Goal: Task Accomplishment & Management: Manage account settings

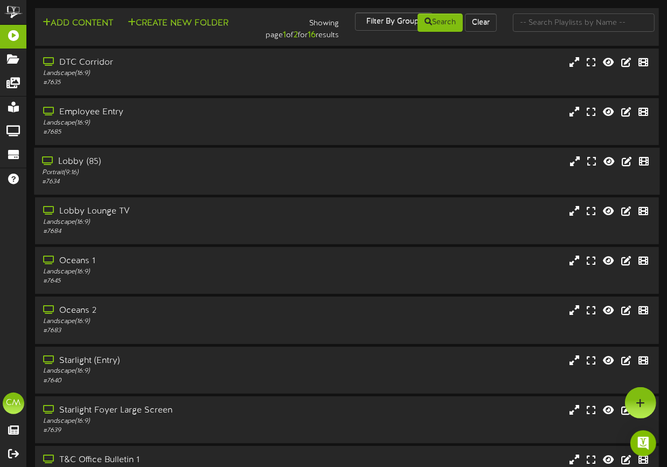
click at [266, 161] on div "Lobby (85)" at bounding box center [164, 162] width 245 height 12
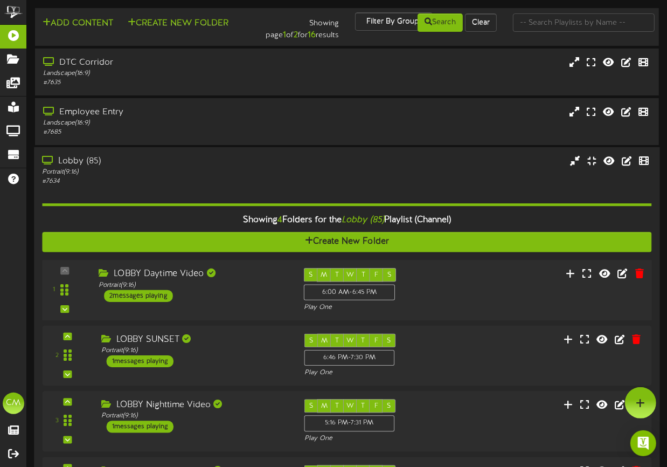
click at [205, 295] on div "LOBBY Daytime Video Portrait ( 9:16 ) 2 messages playing" at bounding box center [193, 285] width 205 height 34
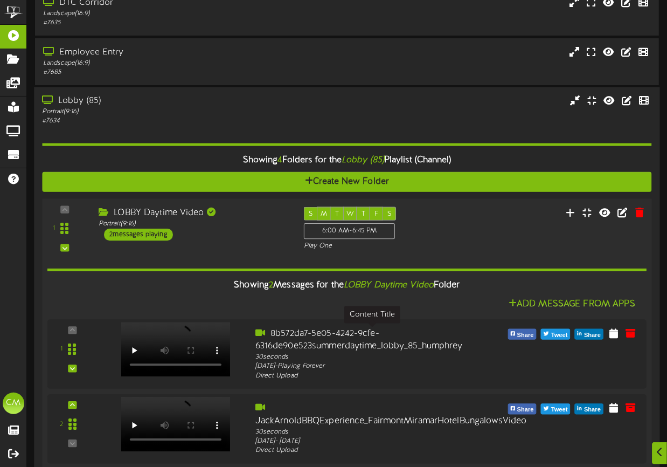
scroll to position [134, 0]
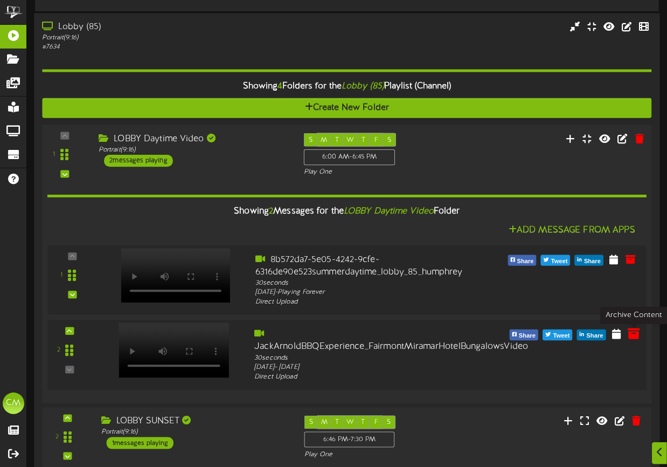
click at [629, 335] on icon at bounding box center [634, 333] width 12 height 12
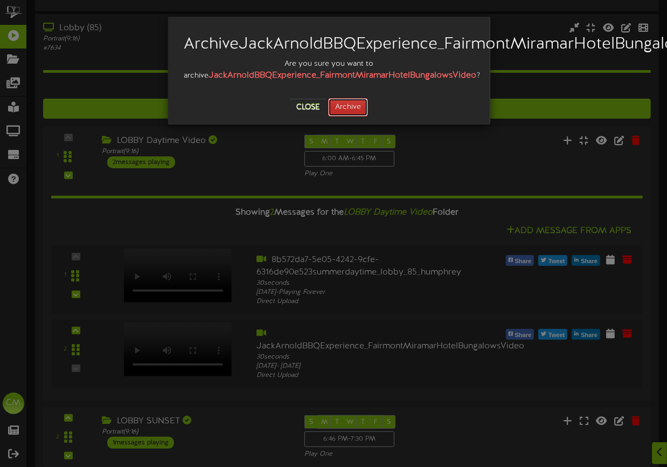
click at [345, 116] on button "Archive" at bounding box center [348, 107] width 40 height 18
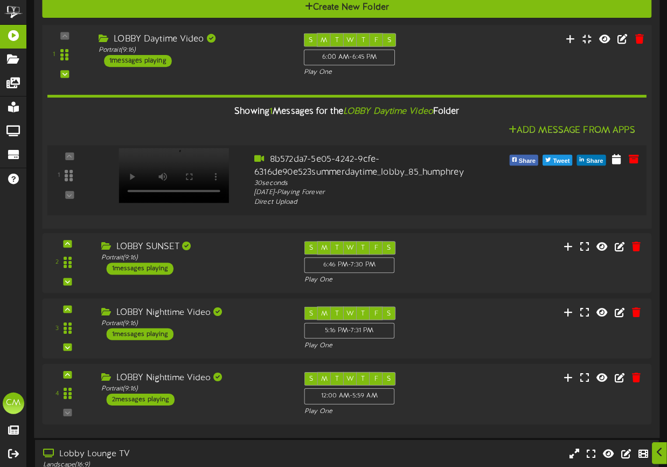
scroll to position [285, 0]
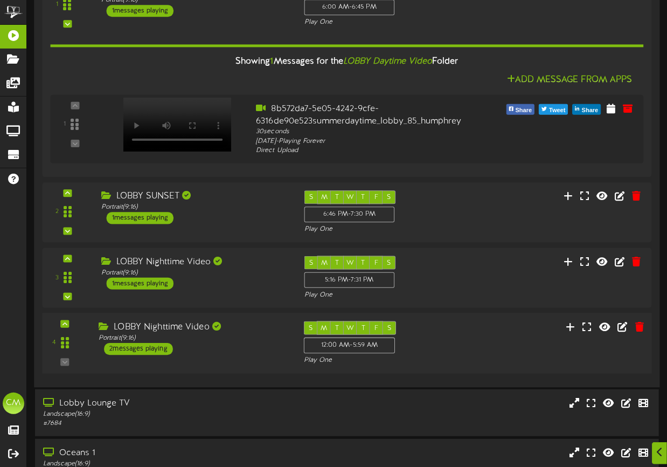
click at [246, 328] on div "LOBBY Nighttime Video" at bounding box center [193, 327] width 189 height 12
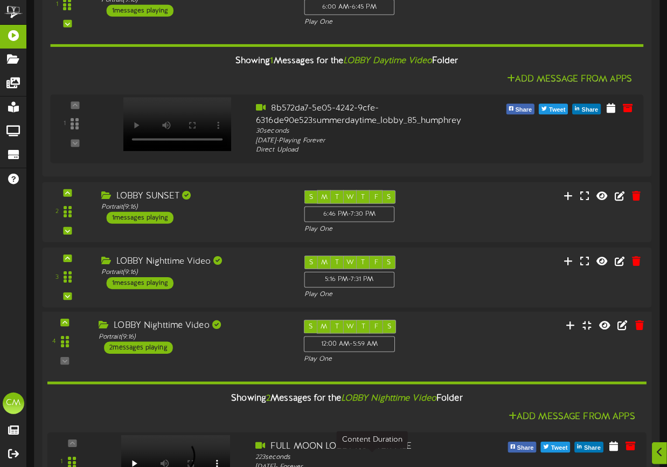
scroll to position [463, 0]
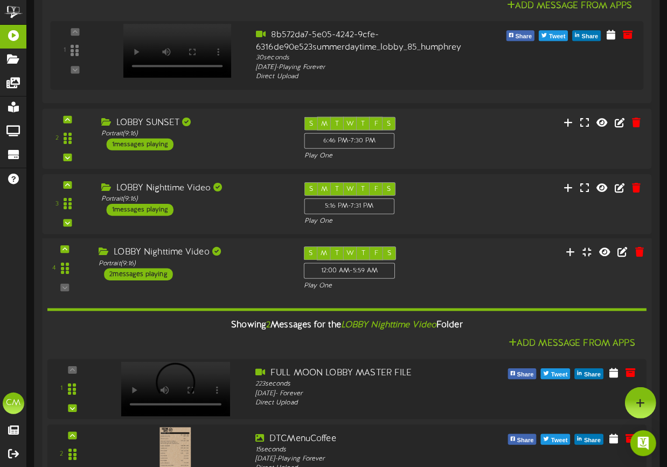
click at [254, 283] on div "4 ( 9:16" at bounding box center [347, 269] width 616 height 44
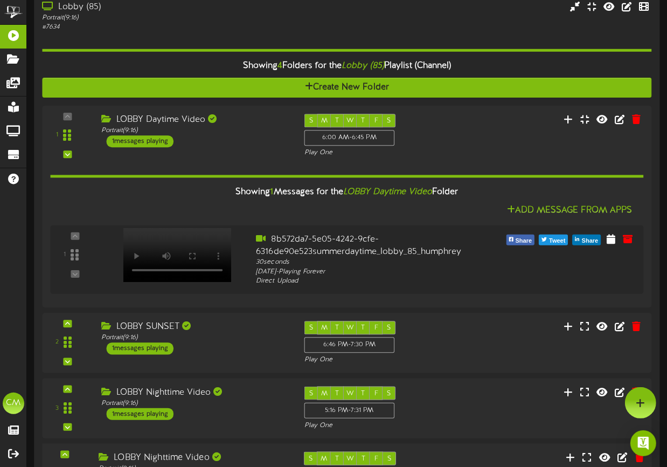
scroll to position [153, 0]
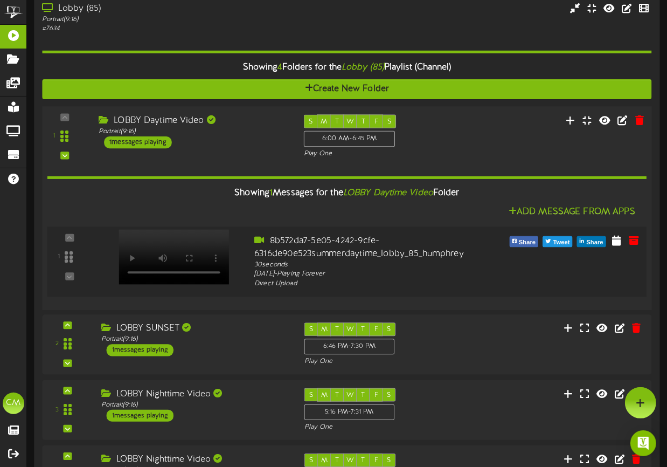
click at [218, 280] on div "1" at bounding box center [346, 261] width 605 height 53
click at [612, 245] on icon at bounding box center [617, 240] width 11 height 12
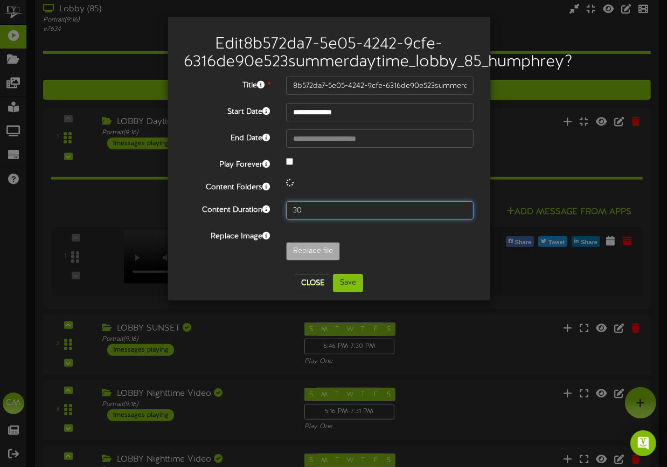
click at [323, 210] on input "30" at bounding box center [380, 210] width 188 height 18
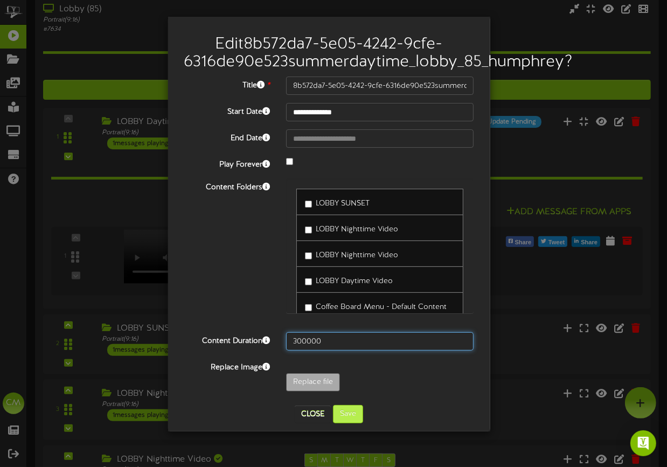
type input "300000"
click at [342, 411] on button "Save" at bounding box center [348, 414] width 30 height 18
